Goal: Task Accomplishment & Management: Use online tool/utility

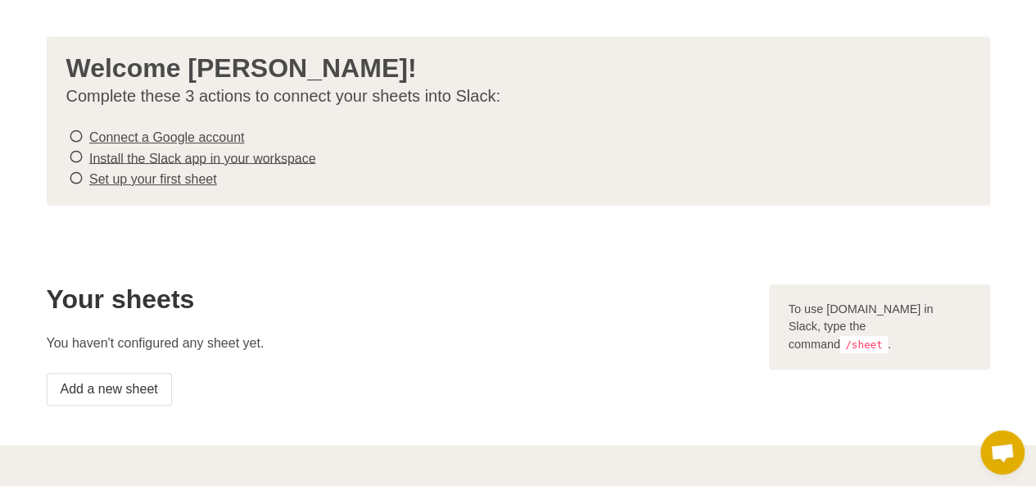
scroll to position [48, 0]
click at [174, 137] on link "Connect a Google account" at bounding box center [166, 138] width 155 height 14
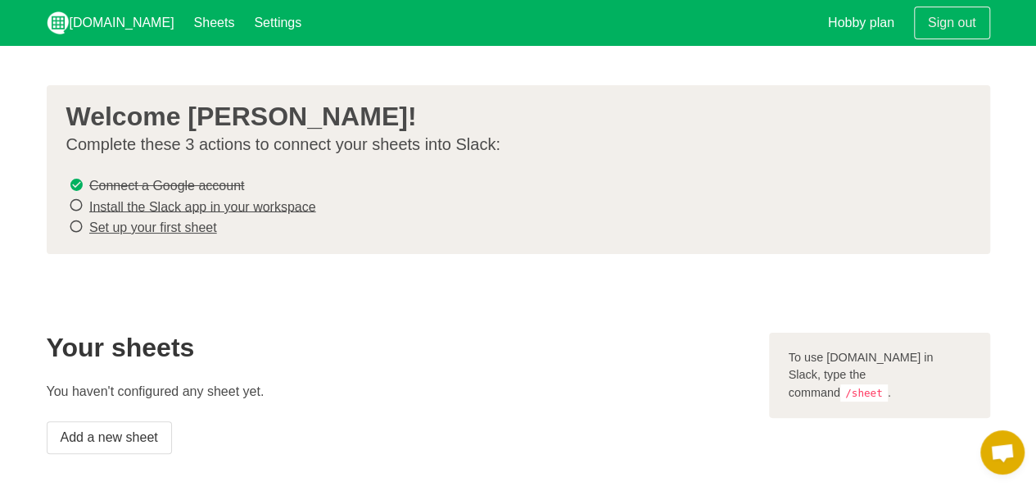
click at [241, 206] on link "Install the Slack app in your workspace" at bounding box center [202, 206] width 227 height 14
click at [173, 230] on link "Set up your first sheet" at bounding box center [153, 227] width 128 height 14
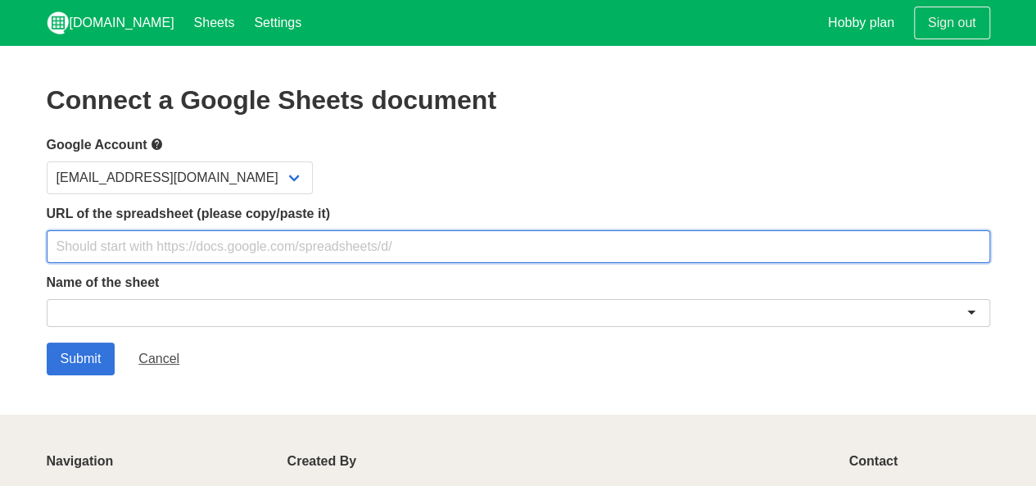
click at [200, 245] on input "text" at bounding box center [519, 246] width 944 height 33
paste input "https://docs.google.com/spreadsheets/d/11ET-nerjKWbExHXVCitS-FDTJcgk91mBYSmKiRN…"
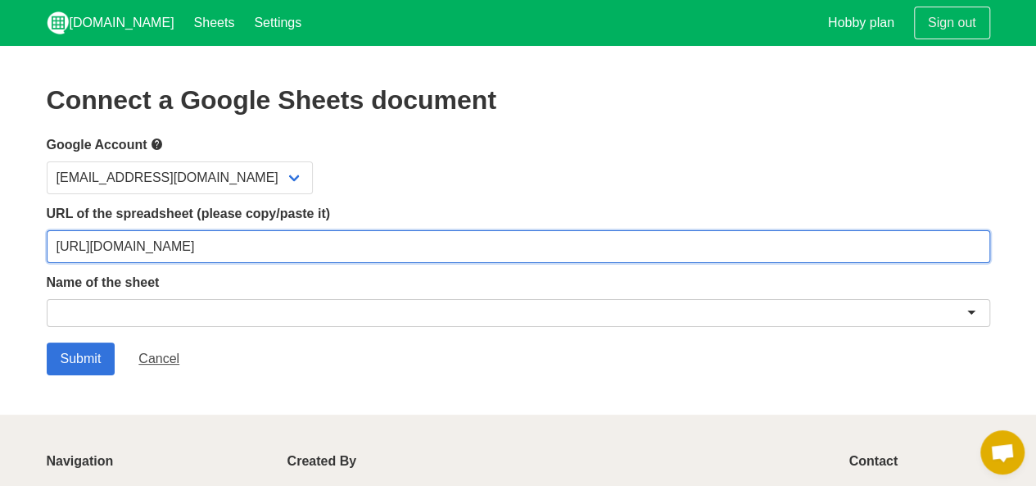
type input "https://docs.google.com/spreadsheets/d/11ET-nerjKWbExHXVCitS-FDTJcgk91mBYSmKiRN…"
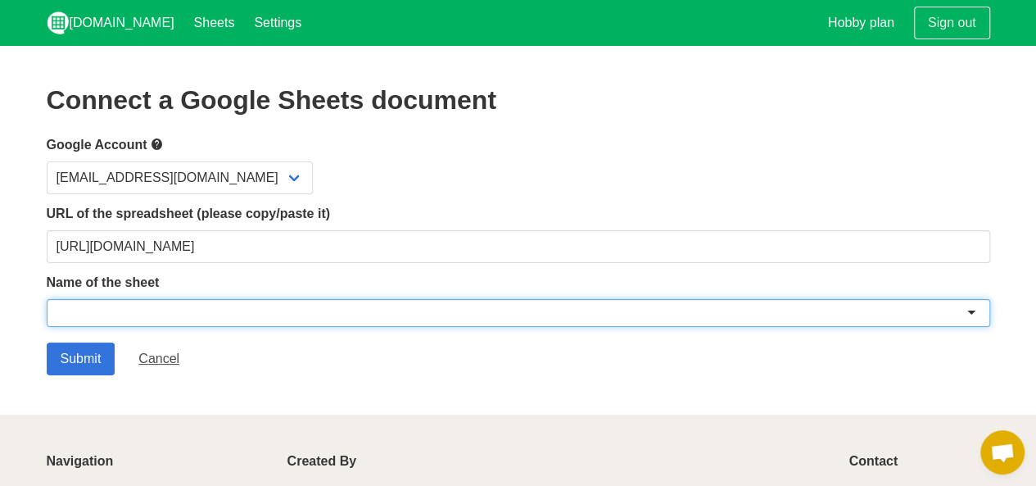
click at [256, 317] on div at bounding box center [519, 313] width 944 height 28
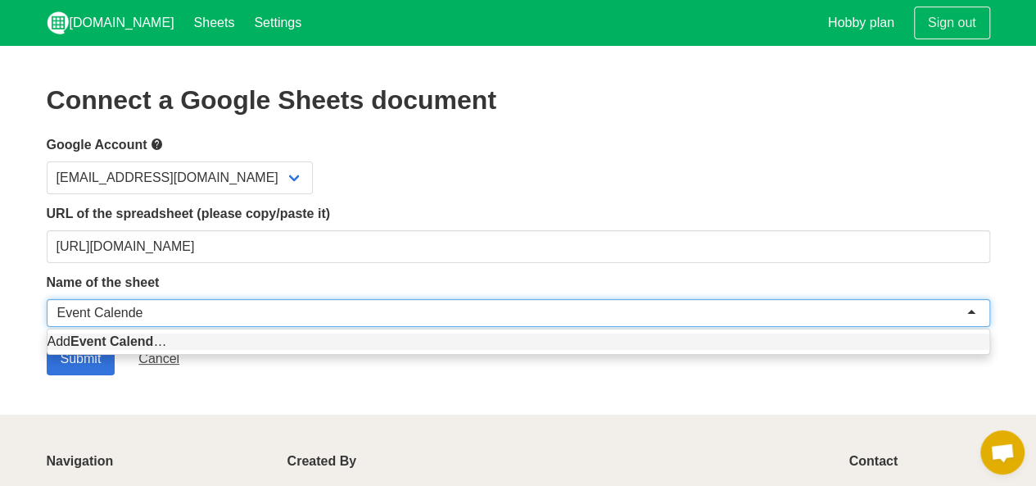
type input "Event Calender"
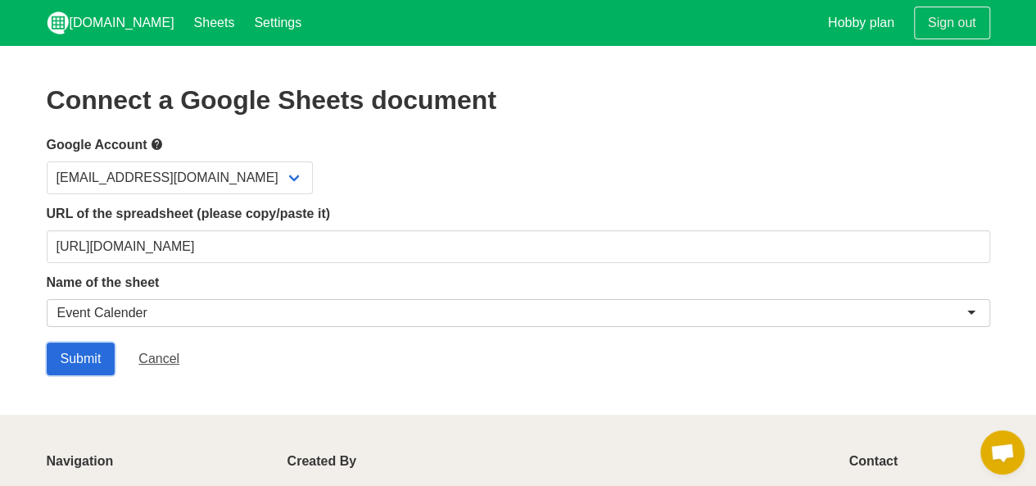
click at [98, 348] on input "Submit" at bounding box center [81, 358] width 69 height 33
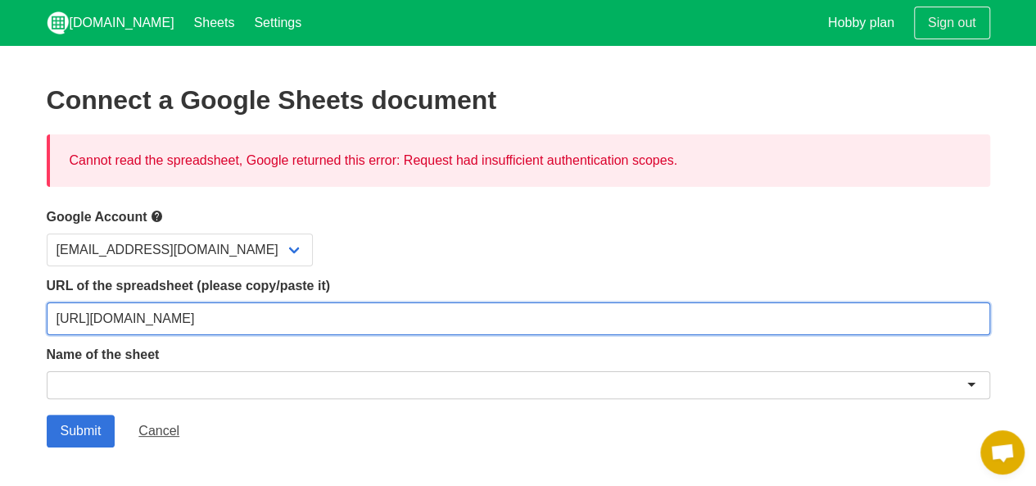
drag, startPoint x: 717, startPoint y: 317, endPoint x: 0, endPoint y: 219, distance: 724.2
click at [0, 219] on section "Connect a Google Sheets document Cannot read the spreadsheet, Google returned t…" at bounding box center [518, 266] width 1036 height 441
paste input "gid=619748603#gid=619748603"
type input "[URL][DOMAIN_NAME]"
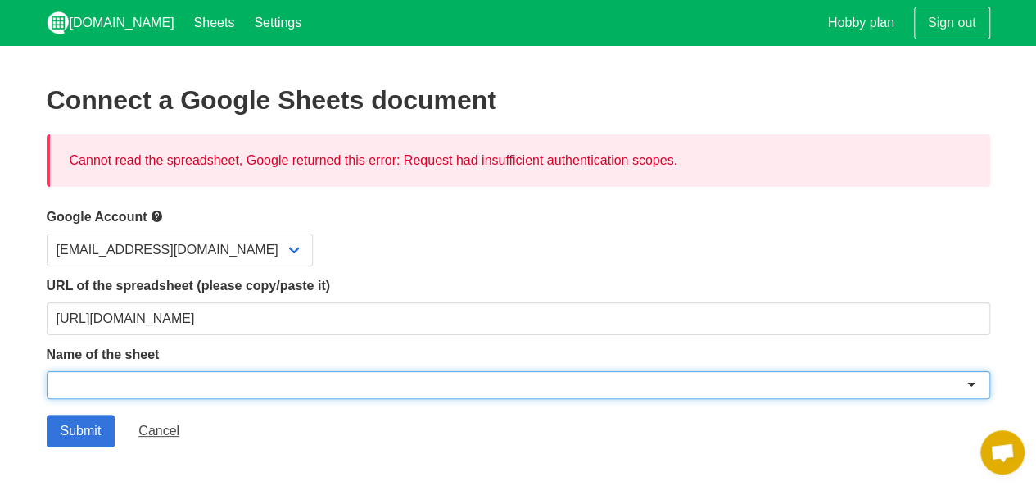
click at [143, 389] on div at bounding box center [519, 385] width 944 height 28
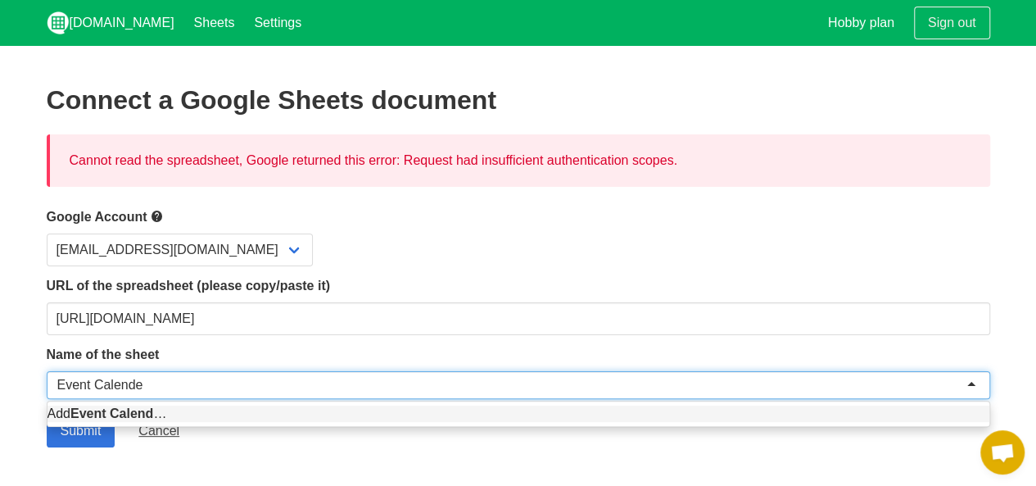
type input "Event Calender"
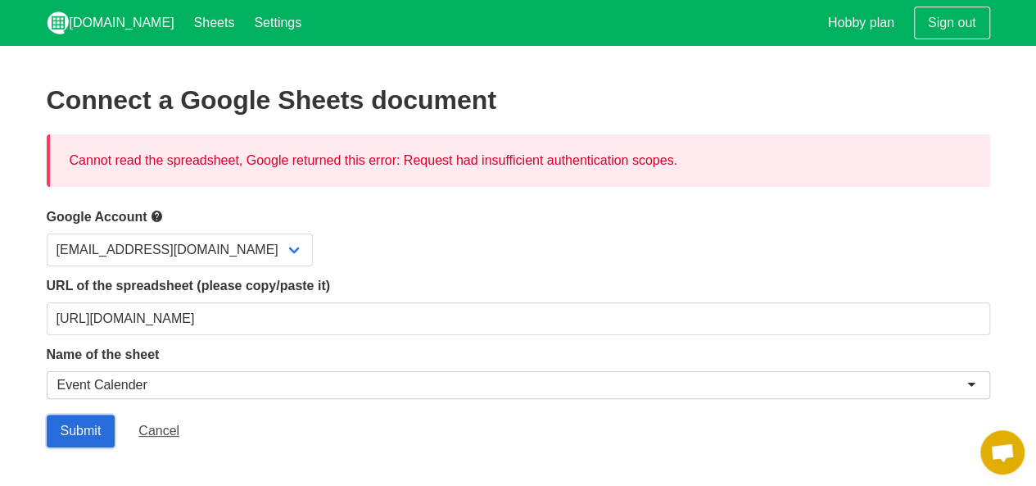
click at [87, 416] on input "Submit" at bounding box center [81, 430] width 69 height 33
click at [455, 159] on div "Cannot read the spreadsheet, Google returned this error: Request had insufficie…" at bounding box center [519, 160] width 944 height 52
